Goal: Information Seeking & Learning: Learn about a topic

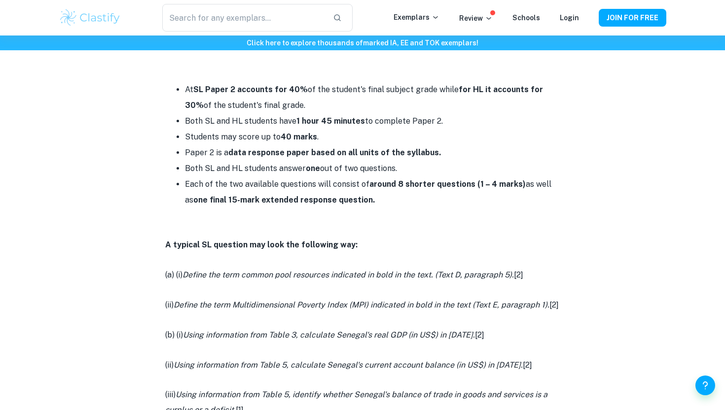
scroll to position [449, 0]
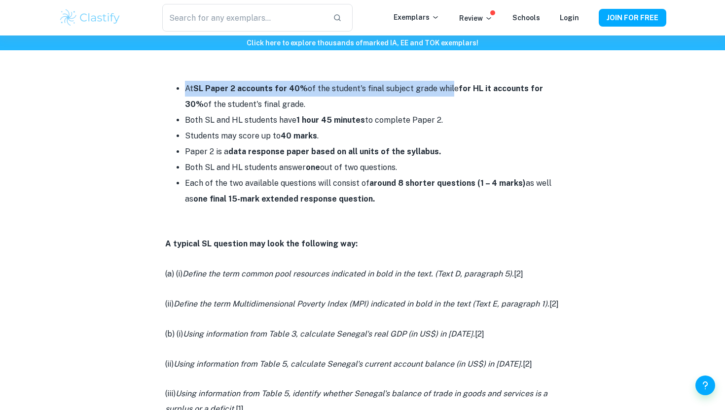
drag, startPoint x: 185, startPoint y: 88, endPoint x: 451, endPoint y: 89, distance: 265.9
click at [451, 90] on li "At SL Paper 2 accounts for 40% of the student's final subject grade while for H…" at bounding box center [372, 97] width 375 height 32
click at [451, 89] on li "At SL Paper 2 accounts for 40% of the student's final subject grade while for H…" at bounding box center [372, 97] width 375 height 32
drag, startPoint x: 570, startPoint y: 87, endPoint x: 148, endPoint y: 91, distance: 422.3
click at [149, 91] on div "IB Economics Paper 2 By [PERSON_NAME] • [DATE] Get feedback on your Economics I…" at bounding box center [363, 371] width 608 height 1488
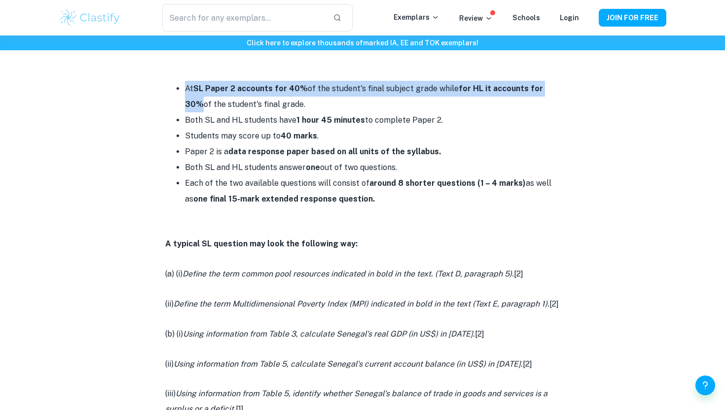
click at [160, 119] on div "IB Economics Paper 2 By [PERSON_NAME] • [DATE] Get feedback on your Economics I…" at bounding box center [363, 371] width 608 height 1488
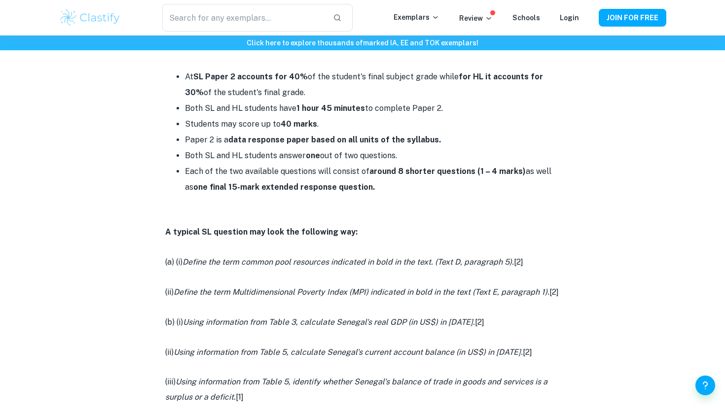
scroll to position [466, 0]
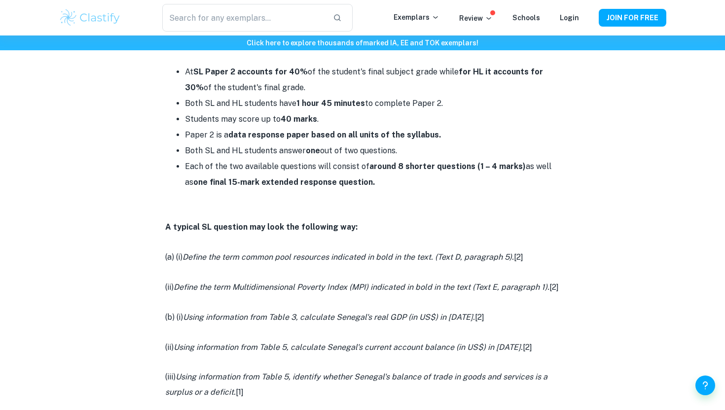
click at [259, 138] on strong "data response paper based on all units of the syllabus." at bounding box center [334, 134] width 213 height 9
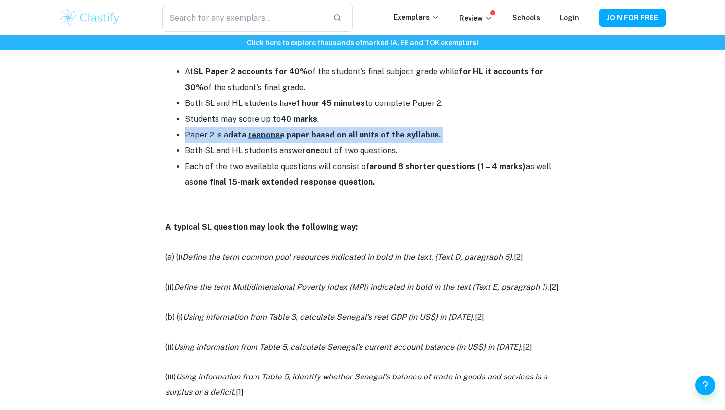
click at [259, 138] on strong "data response paper based on all units of the syllabus." at bounding box center [334, 134] width 213 height 9
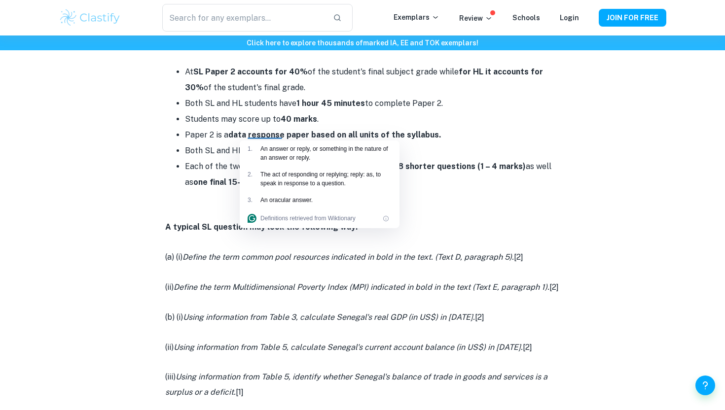
click at [203, 179] on strong "one final 15-mark extended response question." at bounding box center [284, 182] width 182 height 9
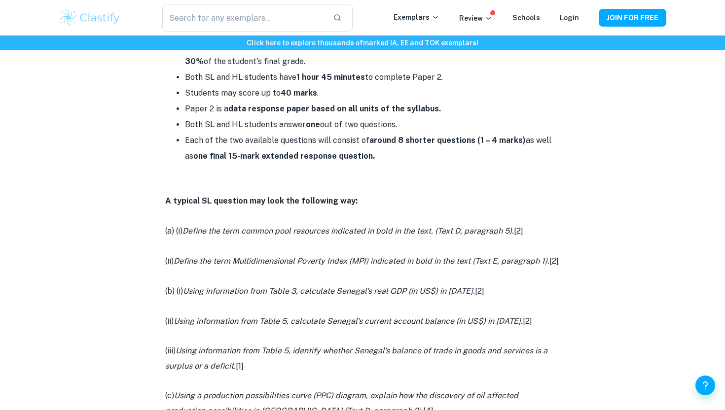
scroll to position [494, 0]
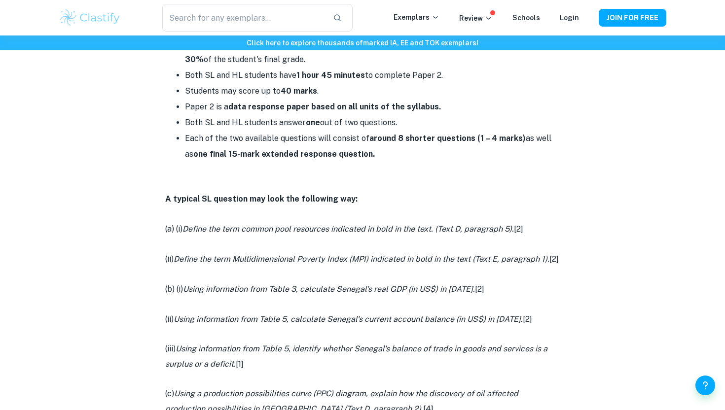
drag, startPoint x: 182, startPoint y: 138, endPoint x: 577, endPoint y: 159, distance: 395.2
click at [577, 159] on div "IB Economics Paper 2 By [PERSON_NAME] • [DATE] Get feedback on your Economics I…" at bounding box center [363, 326] width 608 height 1488
drag, startPoint x: 184, startPoint y: 137, endPoint x: 390, endPoint y: 155, distance: 207.5
click at [391, 154] on ul "At SL Paper 2 accounts for 40% of the student's final subject grade while for H…" at bounding box center [362, 99] width 395 height 126
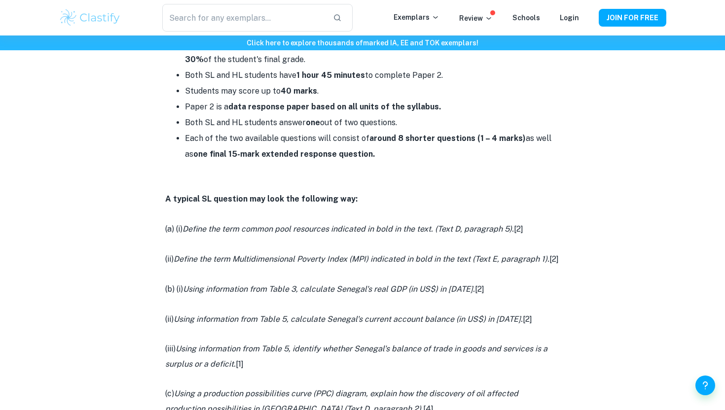
click at [355, 156] on strong "one final 15-mark extended response question." at bounding box center [284, 153] width 182 height 9
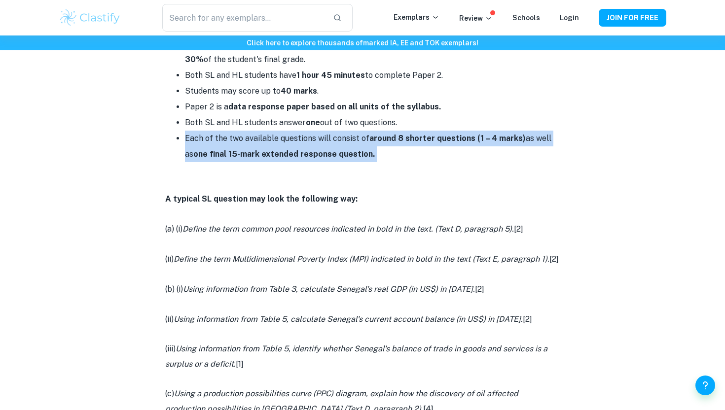
click at [355, 156] on strong "one final 15-mark extended response question." at bounding box center [284, 153] width 182 height 9
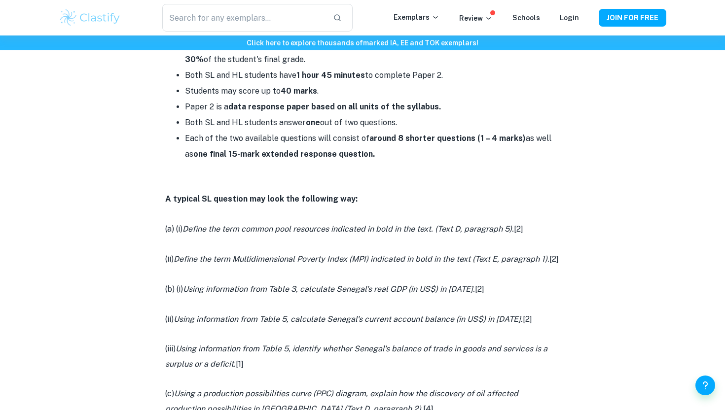
click at [320, 171] on p at bounding box center [362, 169] width 395 height 15
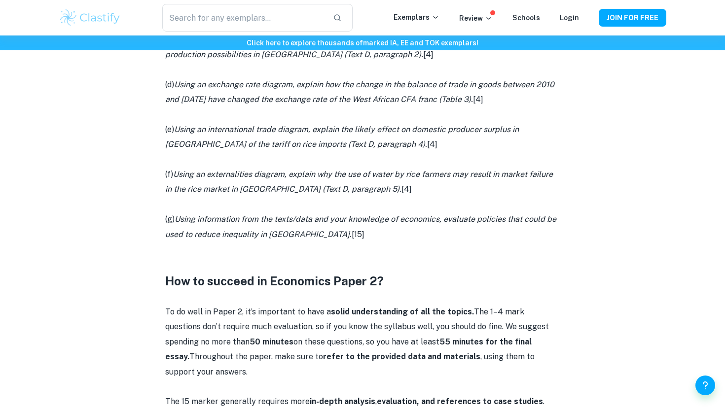
scroll to position [680, 0]
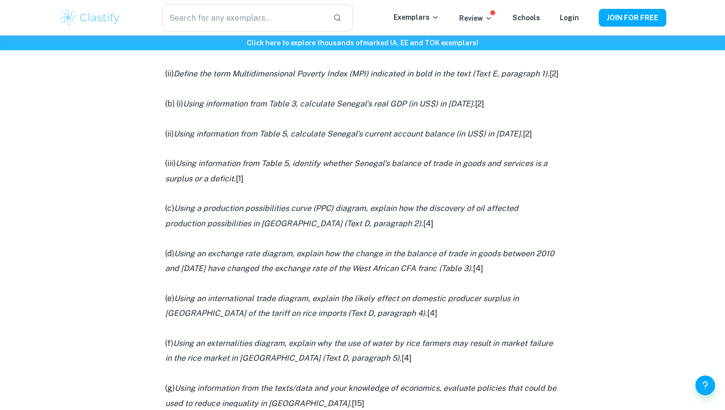
click at [244, 246] on p at bounding box center [362, 238] width 395 height 15
